Goal: Check status: Check status

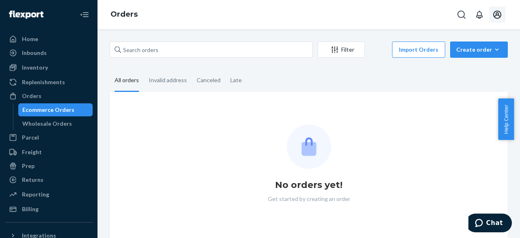
click at [500, 13] on icon "Open account menu" at bounding box center [498, 15] width 10 height 10
click at [505, 14] on button "Open account menu" at bounding box center [498, 15] width 16 height 16
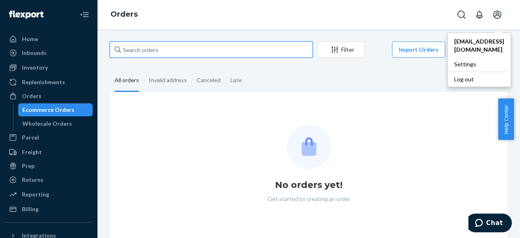
click at [285, 52] on input "text" at bounding box center [211, 49] width 203 height 16
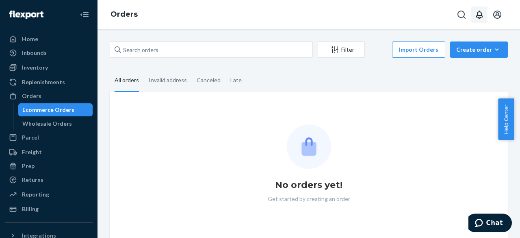
click at [483, 16] on icon "Open notifications" at bounding box center [480, 15] width 7 height 8
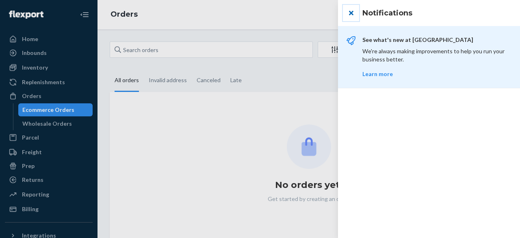
click at [353, 13] on button "close" at bounding box center [351, 13] width 16 height 16
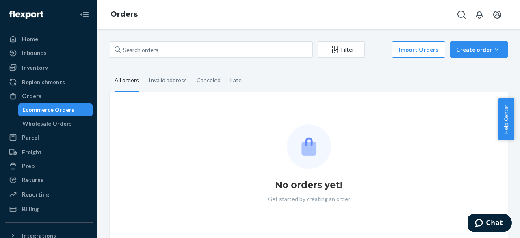
scroll to position [4, 0]
